Goal: Navigation & Orientation: Find specific page/section

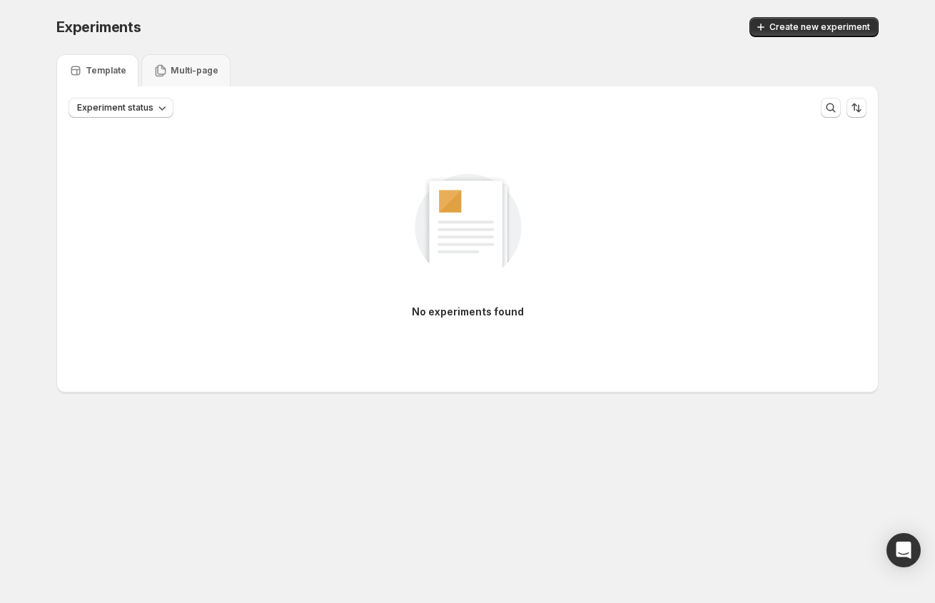
click at [193, 49] on div "Experiments. This page is ready Experiments Create new experiment" at bounding box center [467, 27] width 822 height 54
click at [191, 64] on div "Multi-page" at bounding box center [185, 71] width 65 height 14
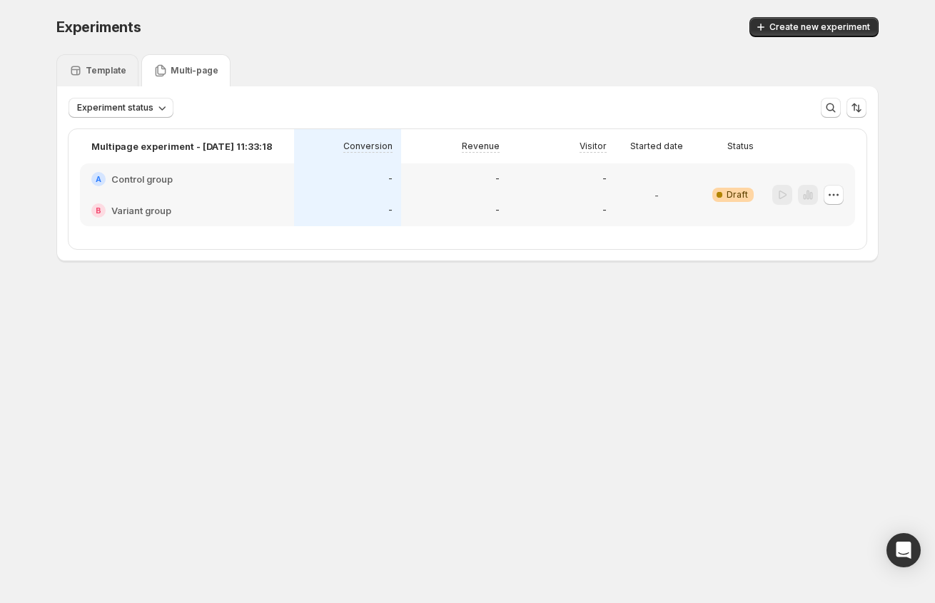
click at [84, 72] on div "Template" at bounding box center [98, 71] width 58 height 14
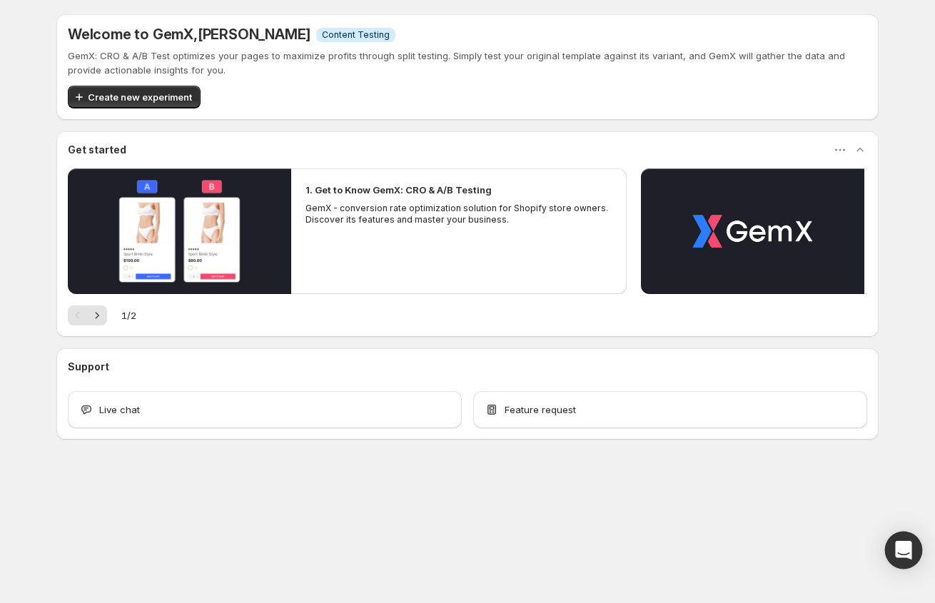
click at [911, 561] on div "Open Intercom Messenger" at bounding box center [904, 551] width 38 height 38
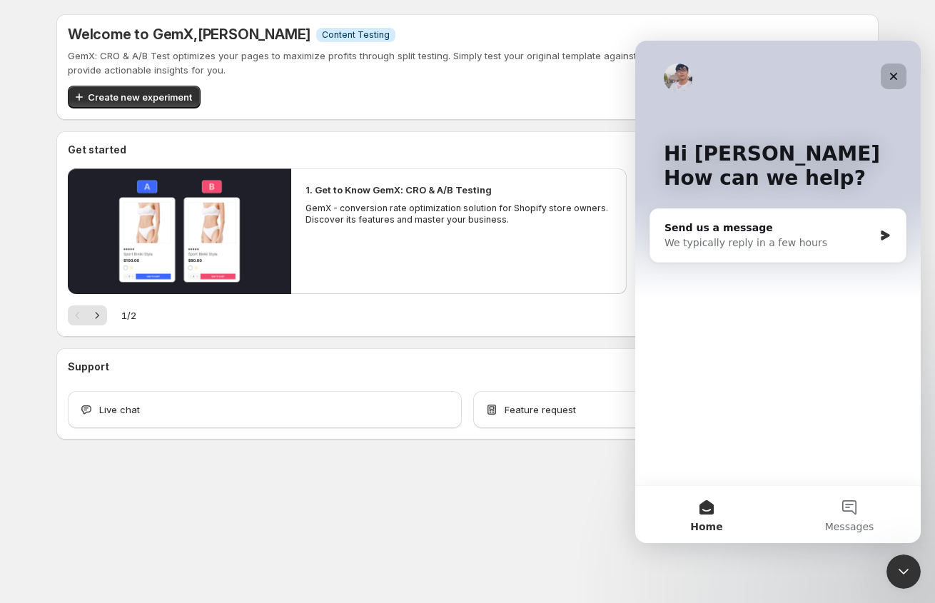
click at [895, 73] on icon "Close" at bounding box center [893, 76] width 11 height 11
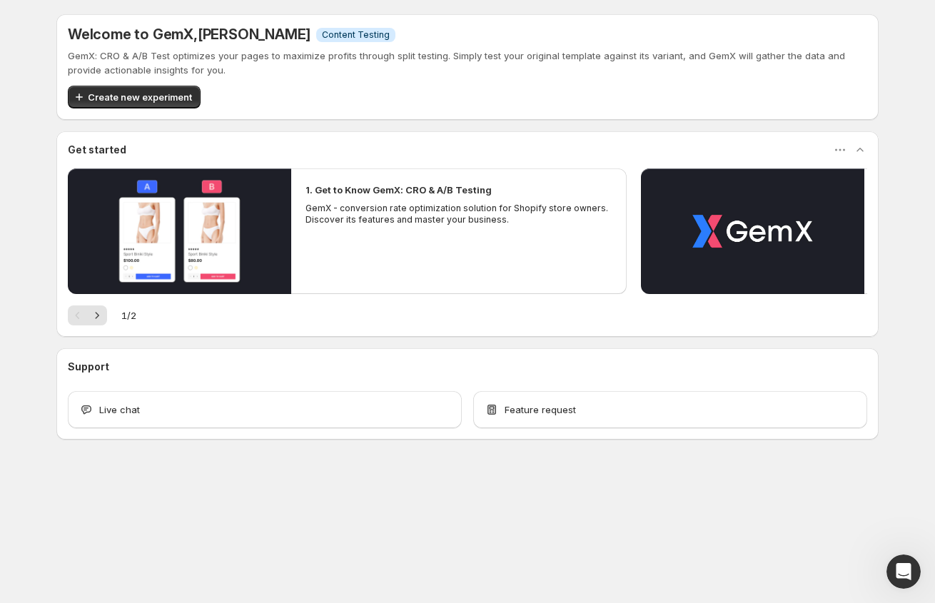
click at [562, 553] on body "Welcome to GemX , [PERSON_NAME] Info Content Testing GemX: CRO & A/B Test optim…" at bounding box center [467, 301] width 935 height 603
click at [177, 400] on div "Live chat" at bounding box center [265, 409] width 394 height 37
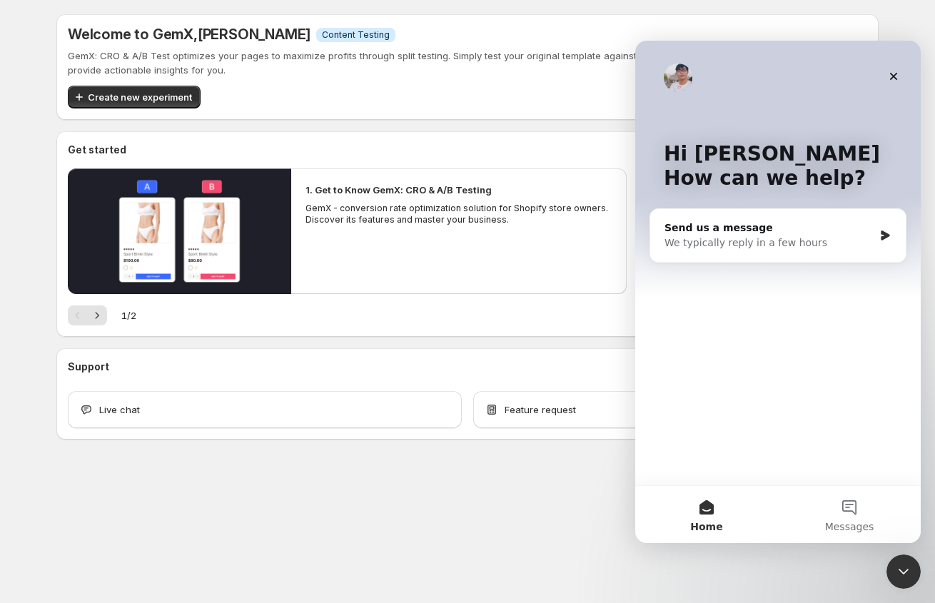
click at [513, 380] on div "Support Live chat Feature request" at bounding box center [467, 394] width 799 height 69
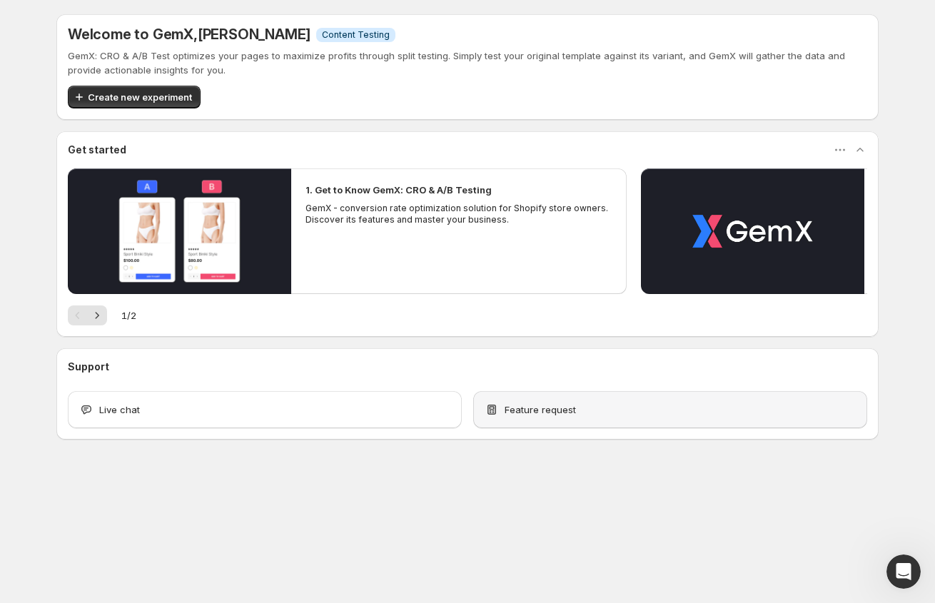
click at [537, 403] on span "Feature request" at bounding box center [540, 410] width 71 height 14
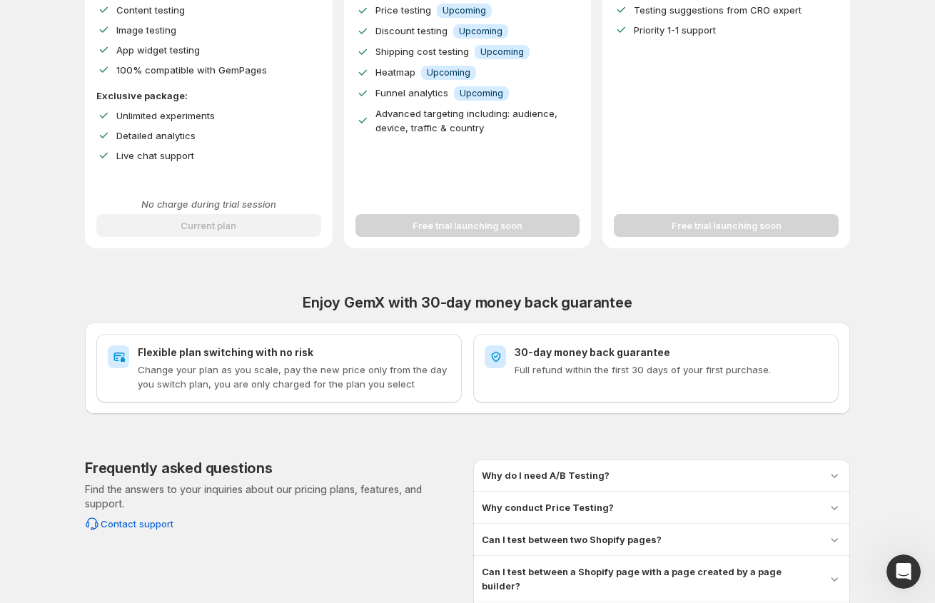
scroll to position [433, 0]
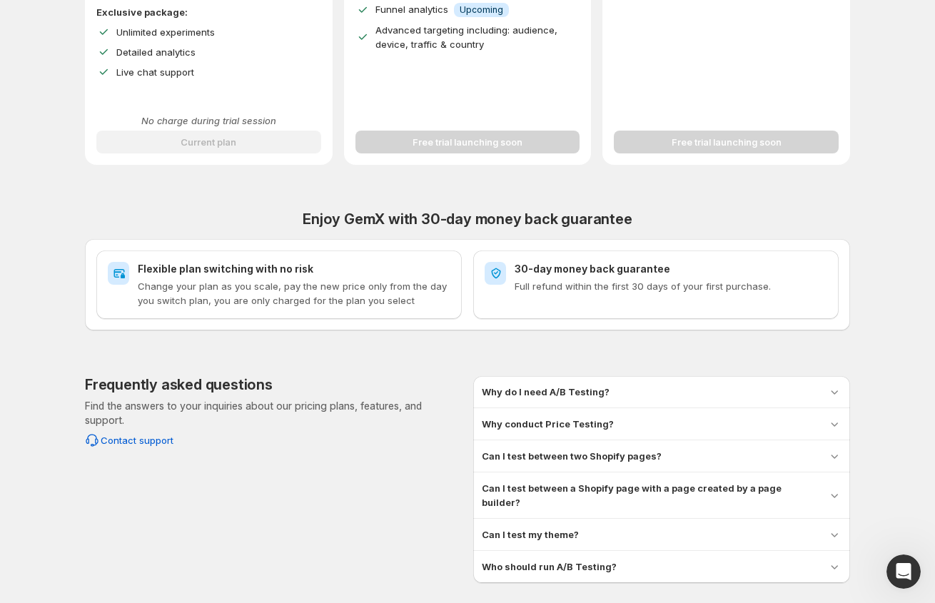
click at [383, 299] on p "Change your plan as you scale, pay the new price only from the day you switch p…" at bounding box center [294, 293] width 313 height 29
click at [678, 397] on div "Why do I need A/B Testing?" at bounding box center [662, 392] width 360 height 14
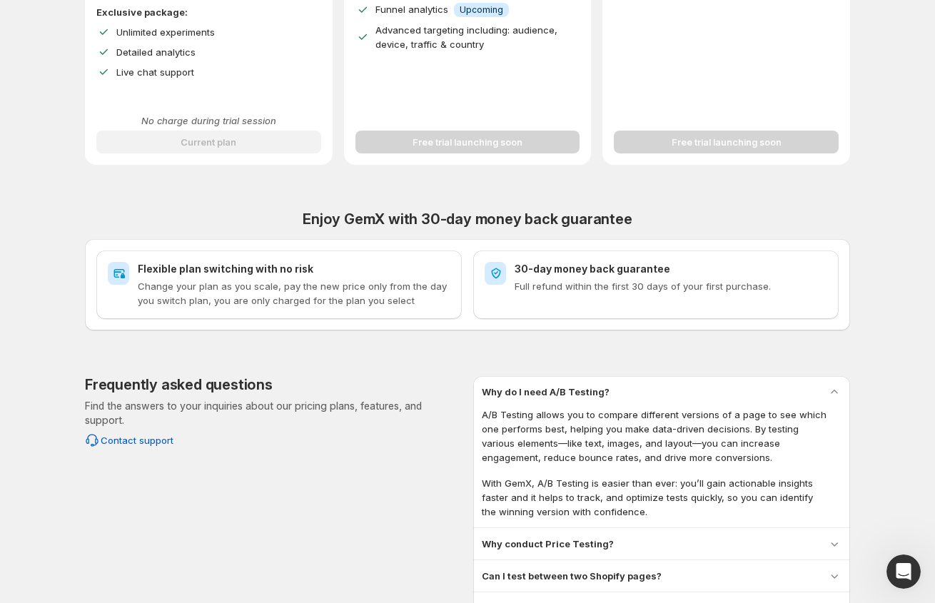
click at [661, 392] on div "Why do I need A/B Testing?" at bounding box center [662, 392] width 360 height 14
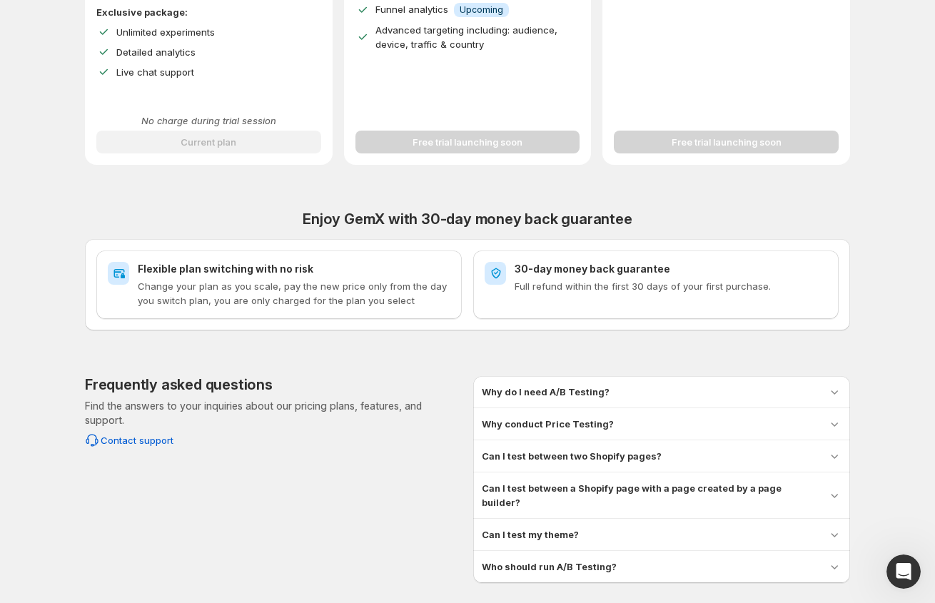
click at [664, 425] on div "Why conduct Price Testing?" at bounding box center [662, 424] width 360 height 14
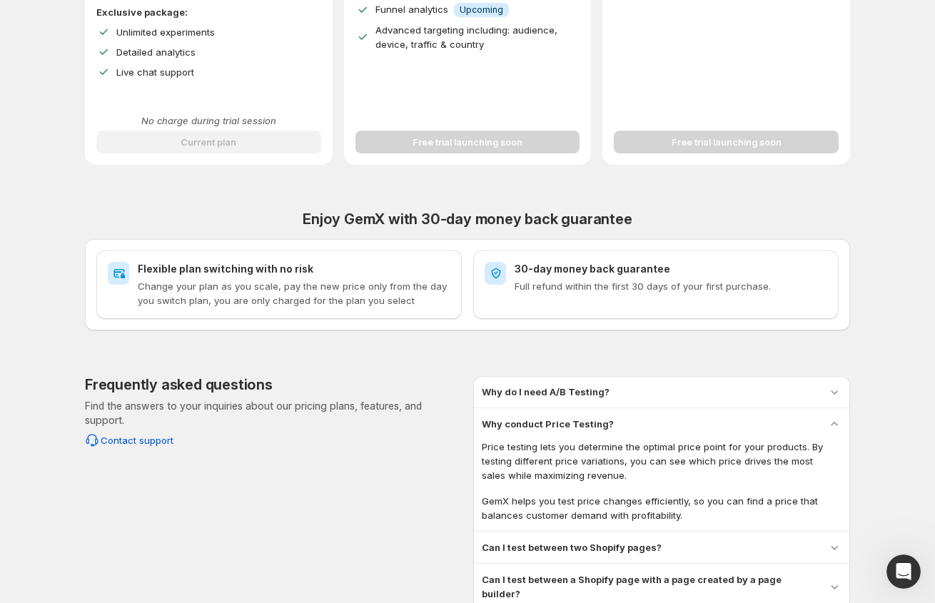
click at [664, 425] on div "Why conduct Price Testing?" at bounding box center [662, 424] width 360 height 14
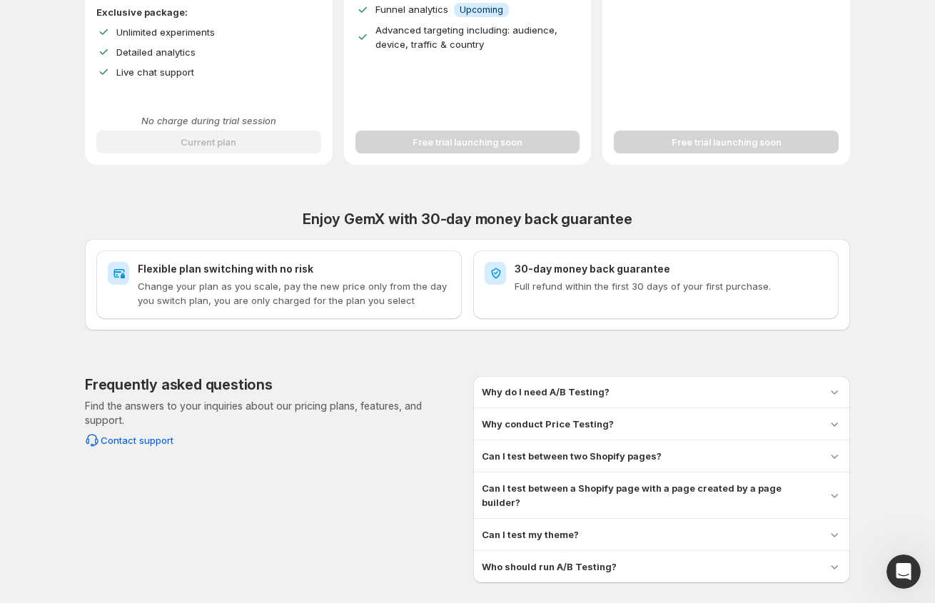
click at [664, 454] on div "Can I test between two Shopify pages?" at bounding box center [662, 456] width 360 height 14
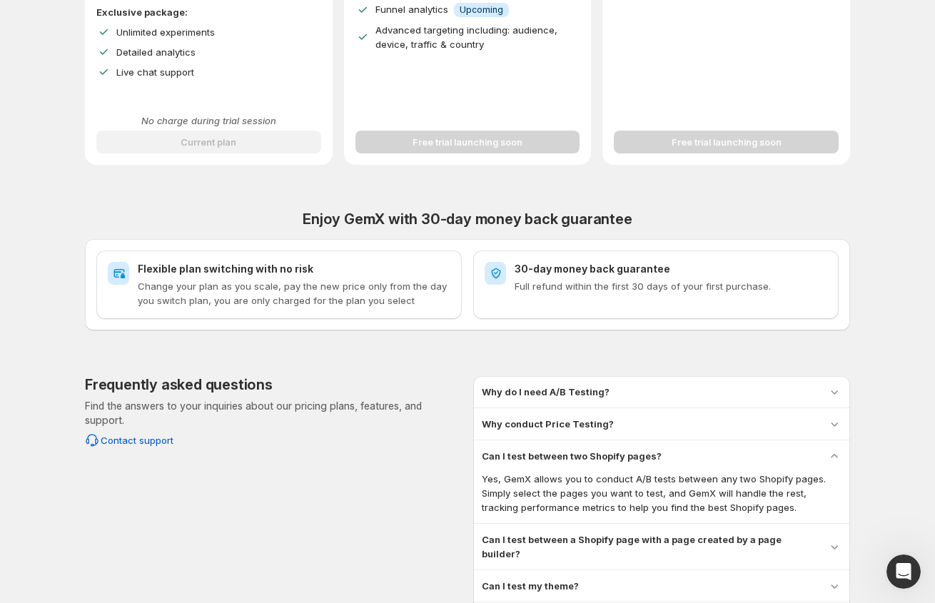
click at [669, 452] on div "Can I test between two Shopify pages?" at bounding box center [662, 456] width 360 height 14
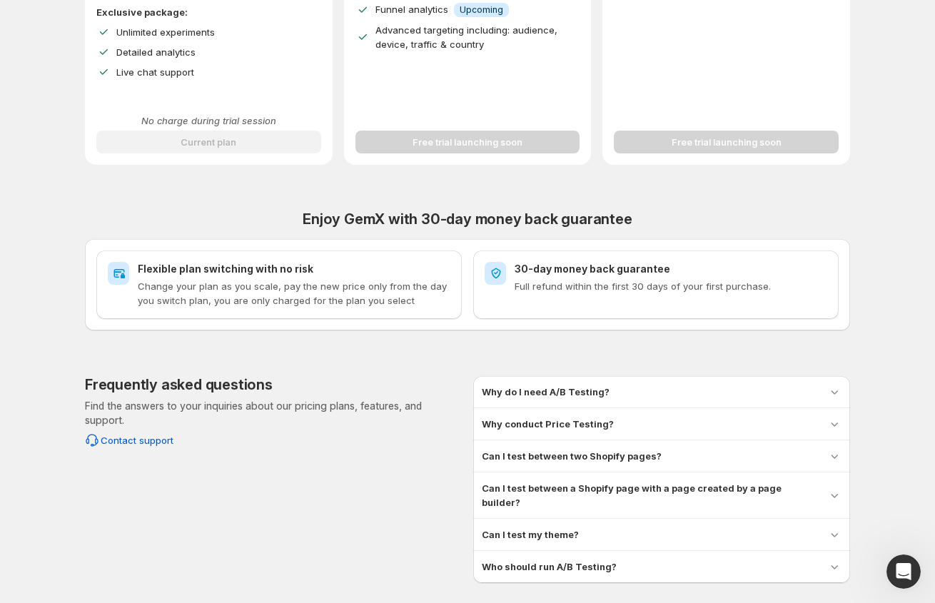
click at [670, 472] on hr at bounding box center [661, 472] width 377 height 1
click at [670, 485] on h3 "Can I test between a Shopify page with a page created by a page builder?" at bounding box center [649, 495] width 334 height 29
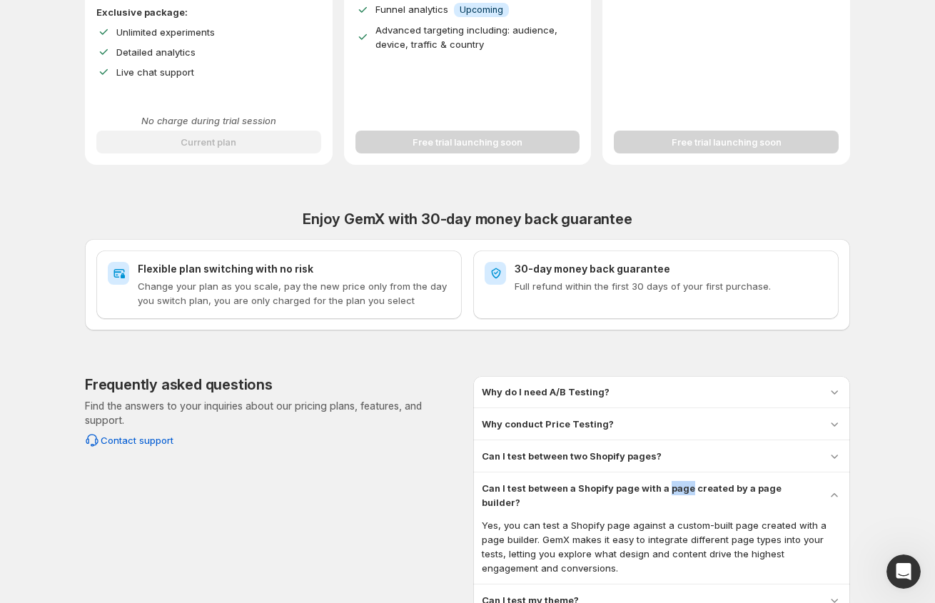
click at [670, 485] on h3 "Can I test between a Shopify page with a page created by a page builder?" at bounding box center [649, 495] width 334 height 29
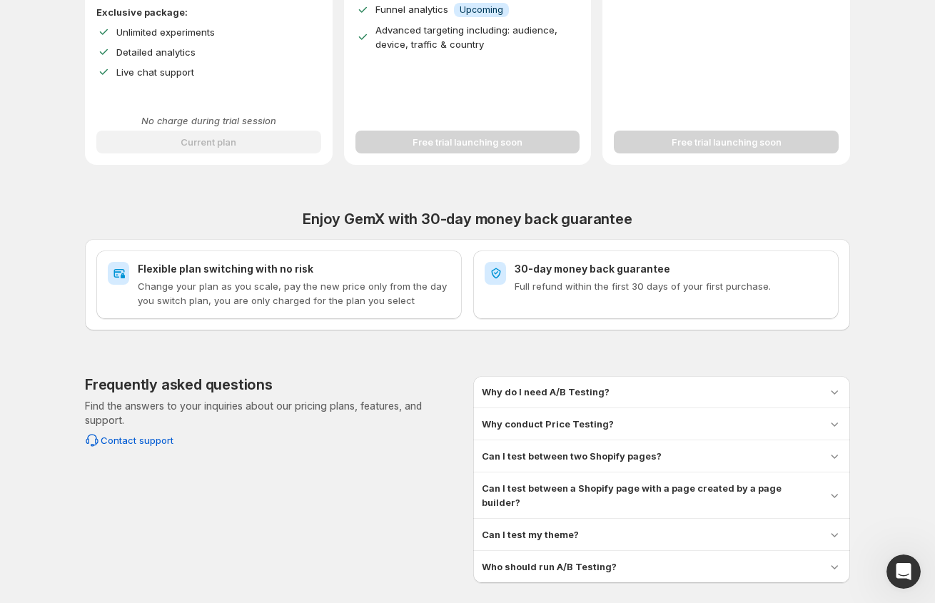
click at [683, 527] on div "Can I test my theme?" at bounding box center [662, 534] width 360 height 14
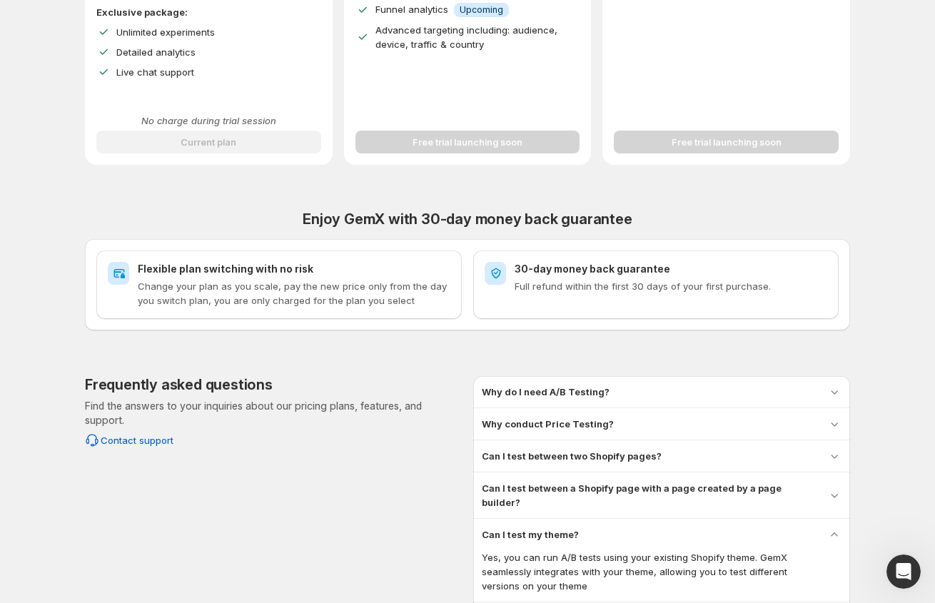
click at [683, 527] on div "Can I test my theme?" at bounding box center [662, 534] width 360 height 14
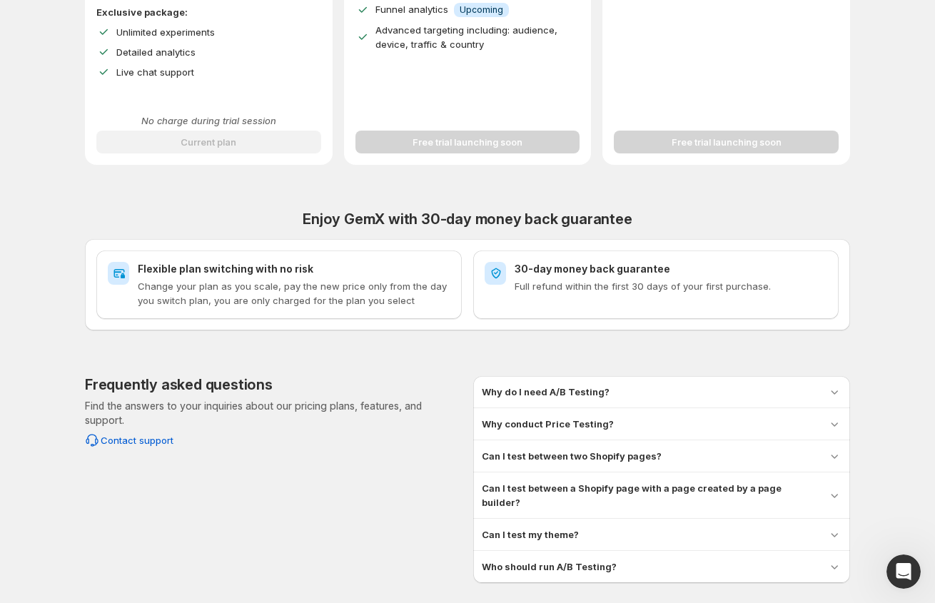
click at [677, 560] on div "Who should run A/B Testing?" at bounding box center [662, 567] width 360 height 14
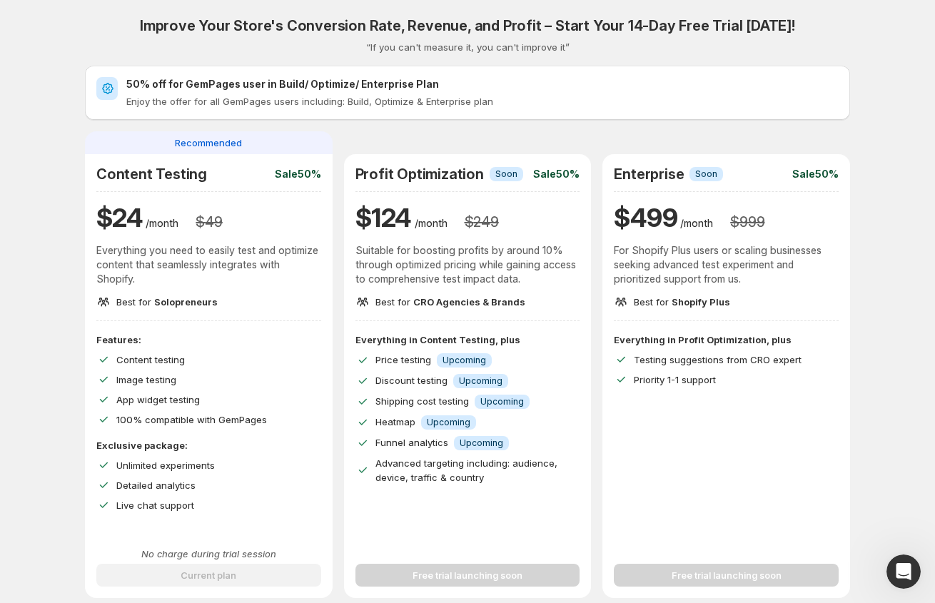
click at [136, 94] on p "Enjoy the offer for all GemPages users including: Build, Optimize & Enterprise …" at bounding box center [482, 101] width 712 height 14
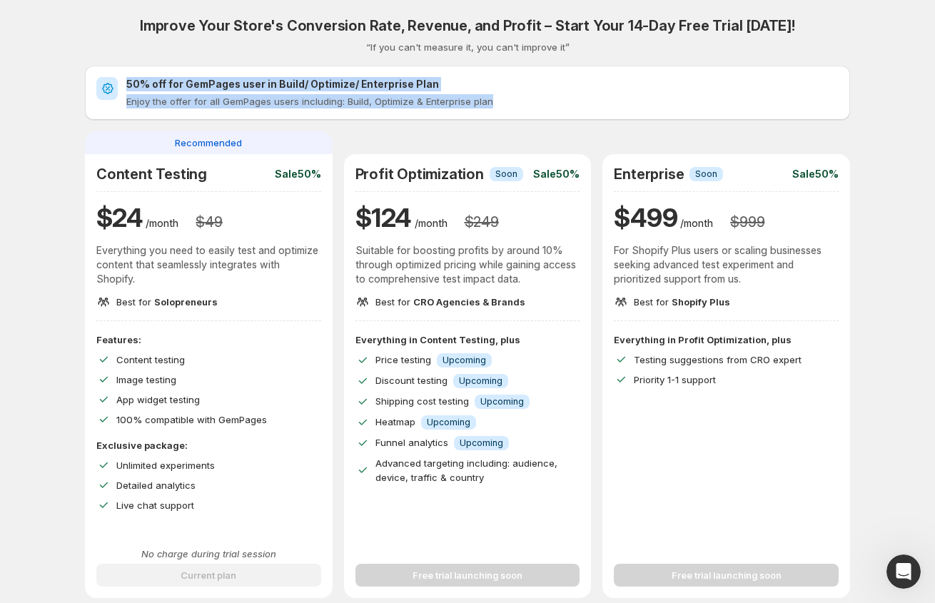
drag, startPoint x: 124, startPoint y: 81, endPoint x: 495, endPoint y: 98, distance: 371.5
click at [495, 99] on div "50% off for GemPages user in Build/ Optimize/ Enterprise Plan Enjoy the offer f…" at bounding box center [467, 92] width 742 height 31
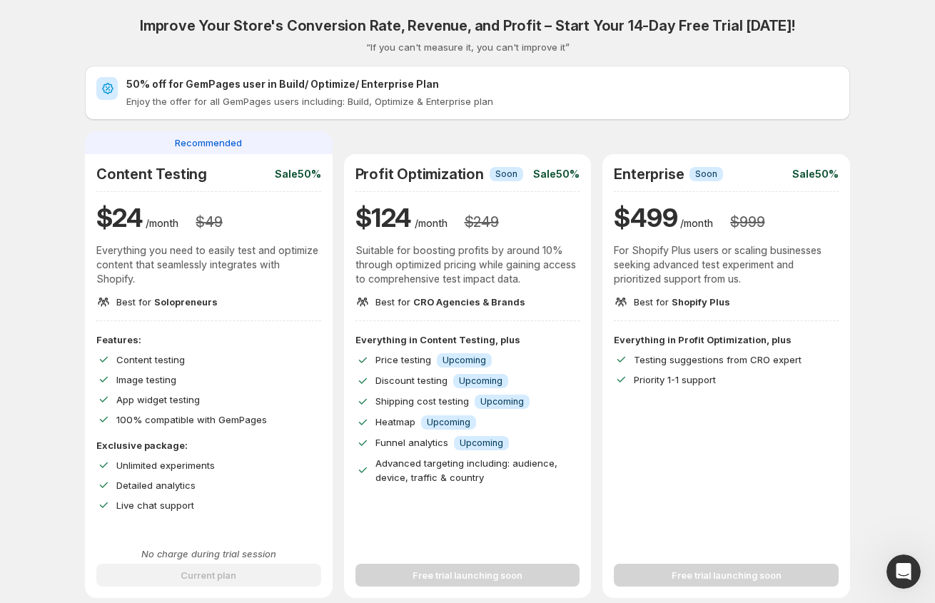
click at [394, 51] on p "“If you can't measure it, you can't improve it”" at bounding box center [467, 47] width 203 height 14
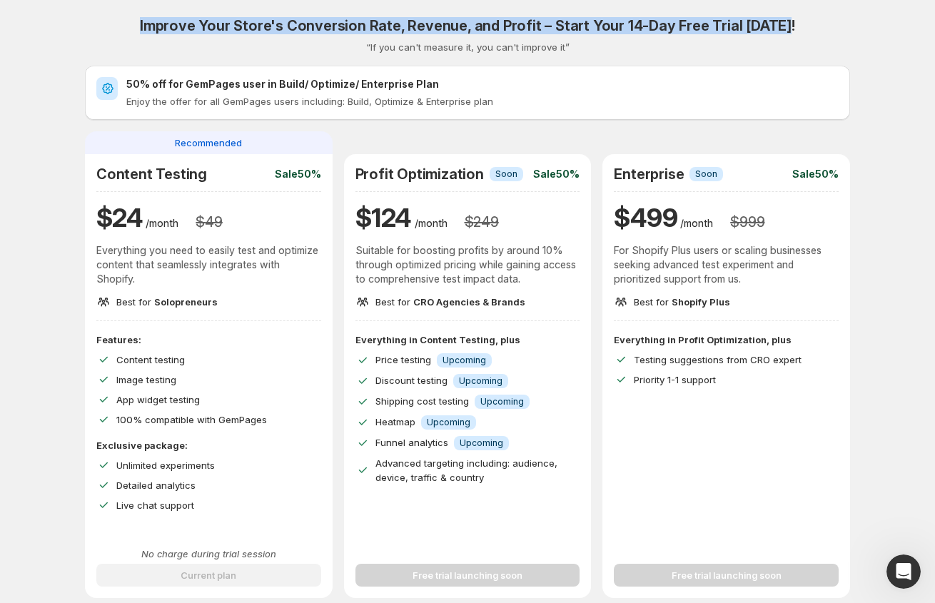
drag, startPoint x: 148, startPoint y: 21, endPoint x: 742, endPoint y: 44, distance: 593.5
click at [742, 44] on div "Improve Your Store's Conversion Rate, Revenue, and Profit – Start Your 14-Day F…" at bounding box center [467, 35] width 765 height 37
click at [428, 62] on div "Improve Your Store's Conversion Rate, Revenue, and Profit – Start Your 14-Day F…" at bounding box center [467, 307] width 765 height 581
